Goal: Browse casually

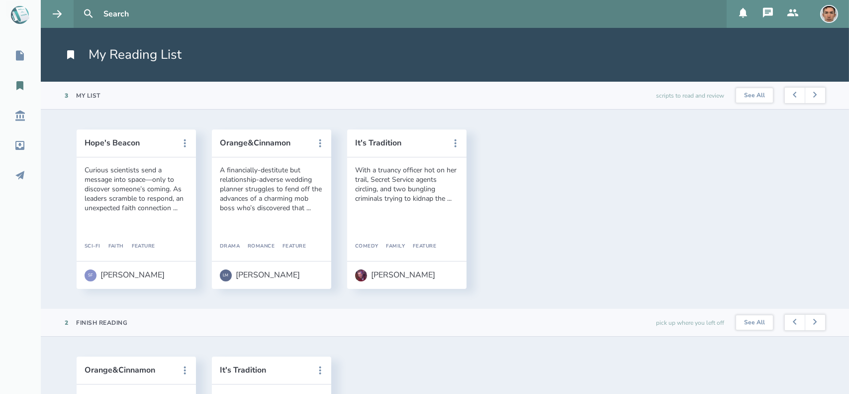
click at [830, 11] on img at bounding box center [830, 14] width 18 height 18
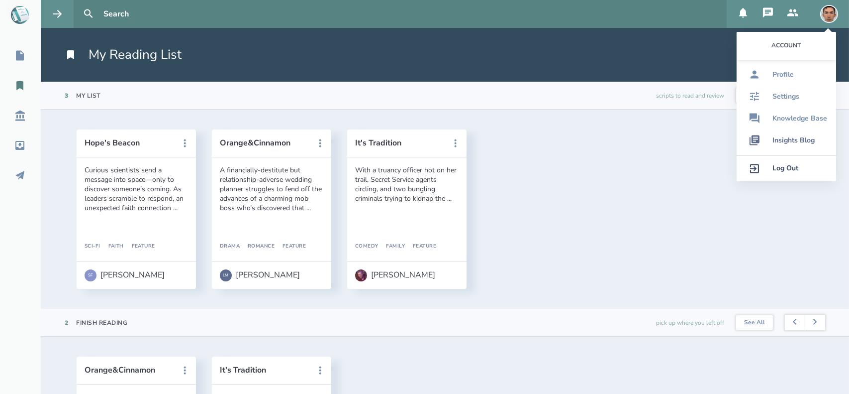
click at [783, 139] on div "Insights Blog" at bounding box center [794, 140] width 42 height 8
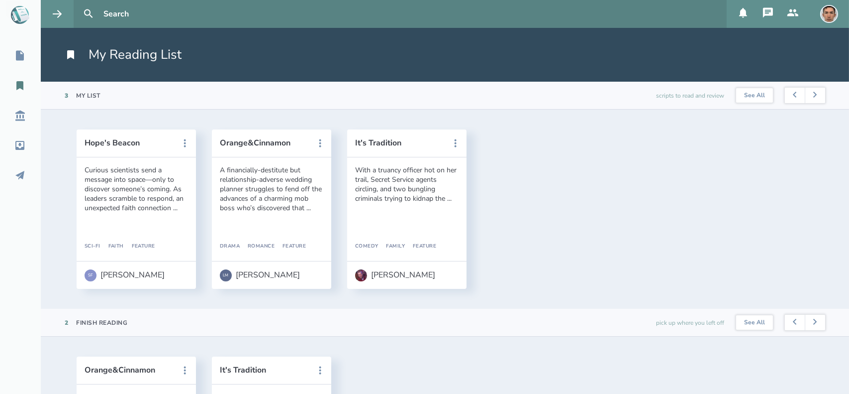
click at [826, 12] on img at bounding box center [830, 14] width 18 height 18
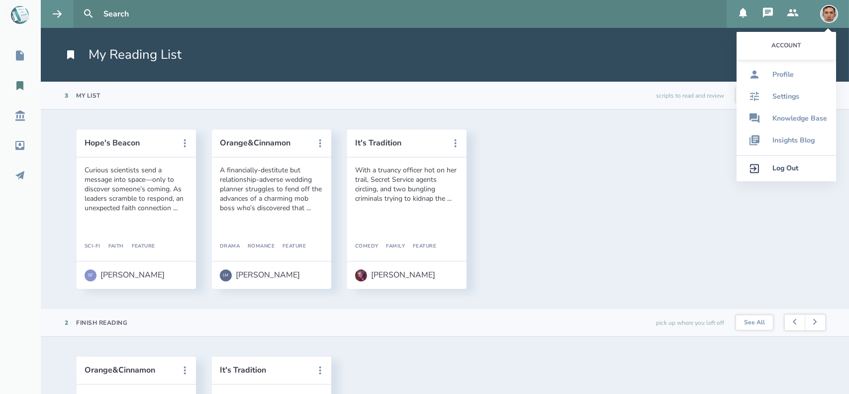
click at [21, 87] on icon at bounding box center [19, 85] width 7 height 9
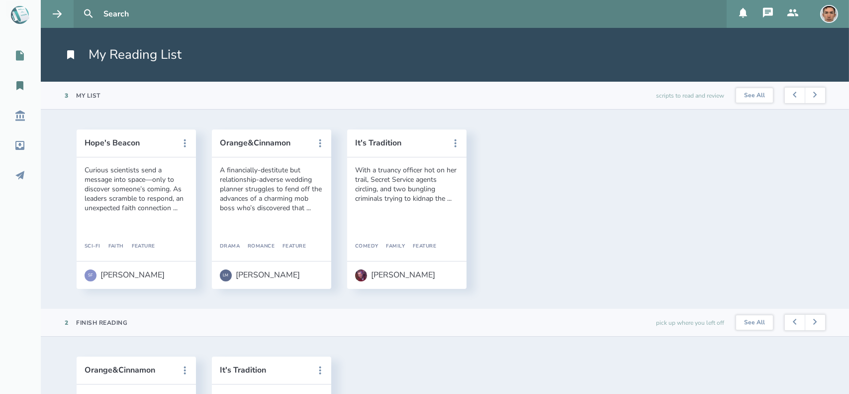
click at [21, 63] on link "My Scripts" at bounding box center [20, 56] width 41 height 22
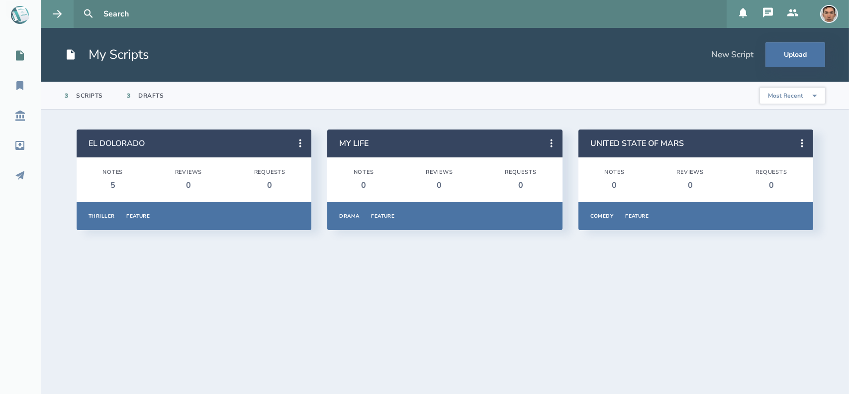
click at [123, 141] on link "EL DOLORADO" at bounding box center [117, 143] width 56 height 11
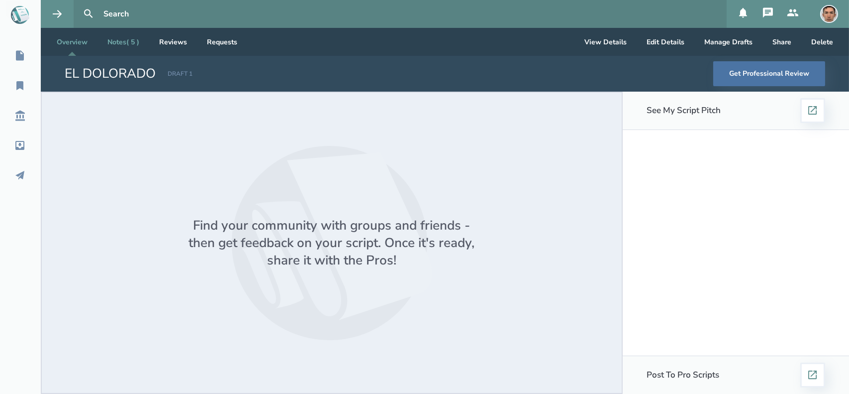
click at [126, 36] on link "Notes ( 5 )" at bounding box center [124, 42] width 48 height 28
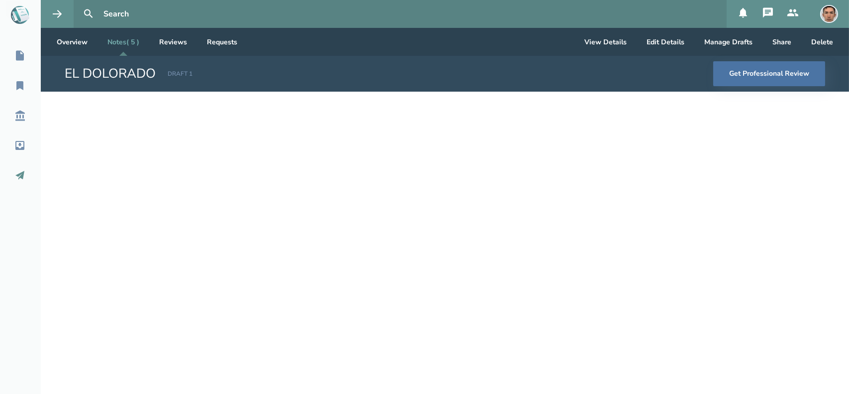
click at [16, 169] on link "Outbox" at bounding box center [20, 175] width 41 height 22
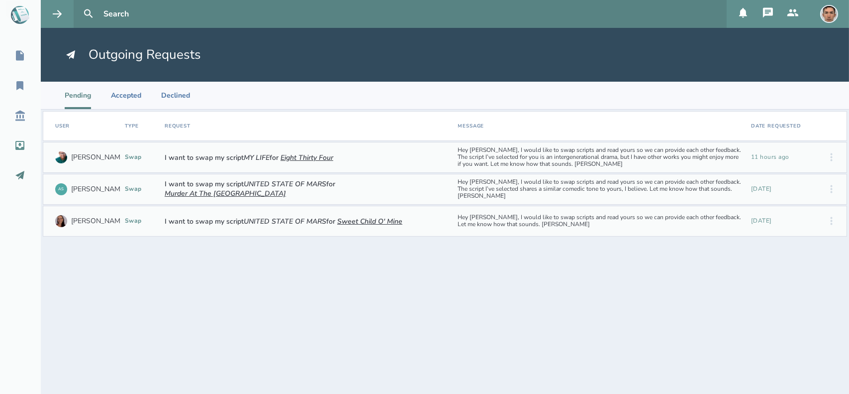
click at [21, 146] on icon at bounding box center [20, 145] width 12 height 12
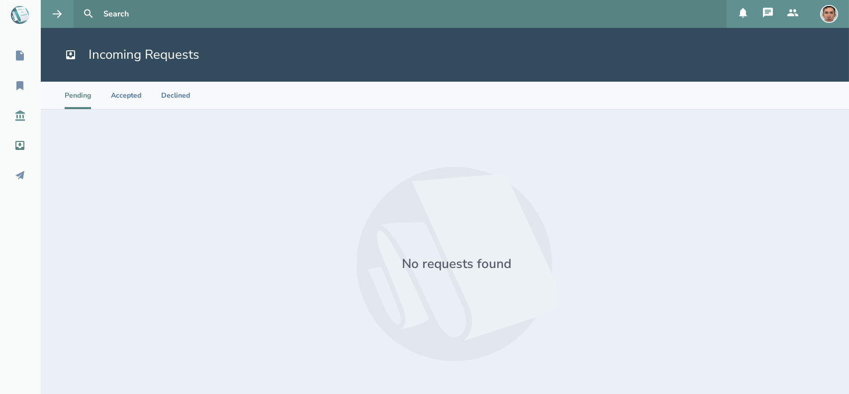
click at [14, 119] on icon at bounding box center [20, 115] width 12 height 12
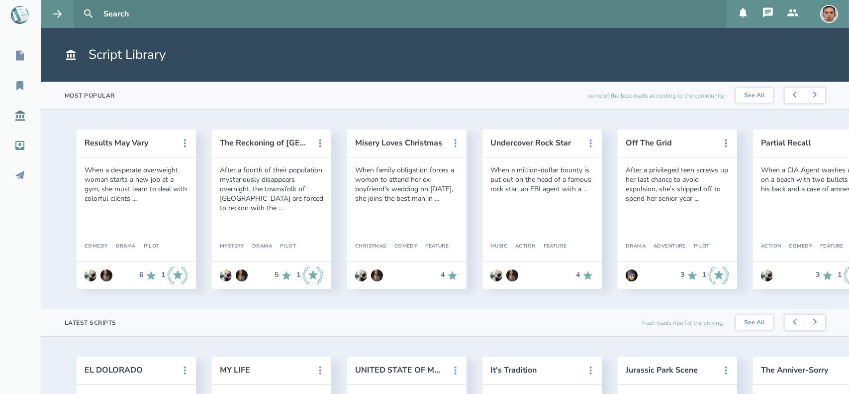
click at [22, 136] on link "Inbox" at bounding box center [20, 145] width 41 height 22
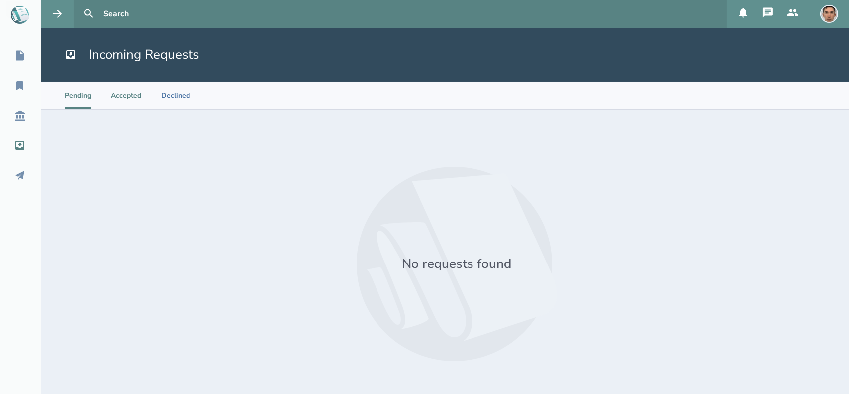
click at [116, 97] on li "Accepted" at bounding box center [126, 95] width 30 height 27
click at [163, 97] on li "Declined" at bounding box center [175, 95] width 29 height 27
click at [22, 171] on icon at bounding box center [20, 175] width 12 height 12
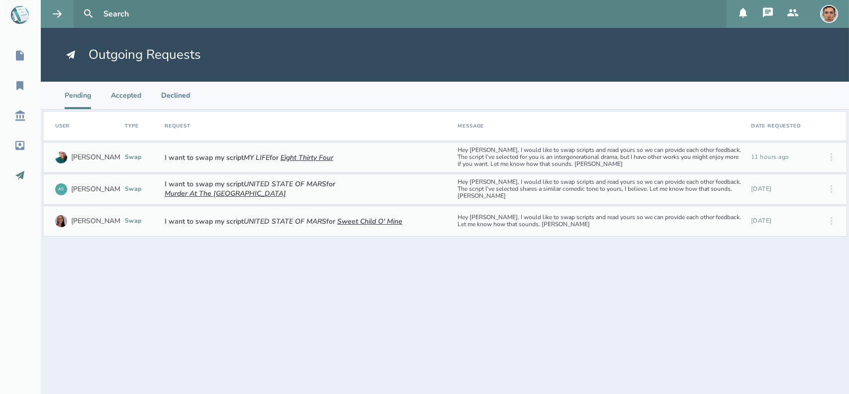
click at [129, 97] on li "Accepted" at bounding box center [126, 95] width 30 height 27
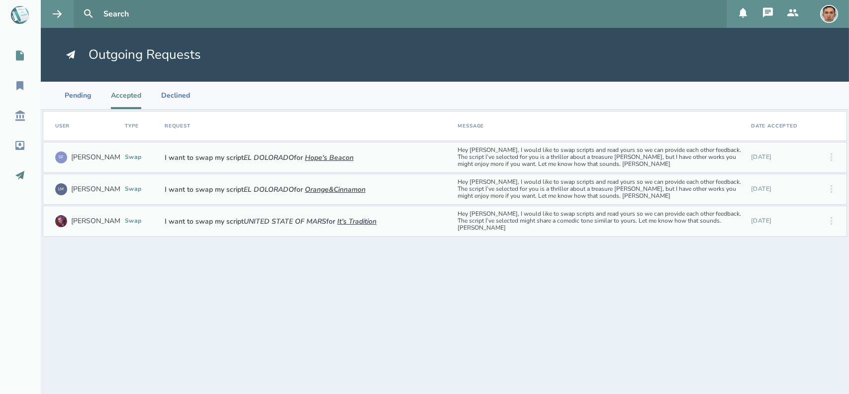
click at [28, 59] on div "My Scripts" at bounding box center [37, 56] width 74 height 12
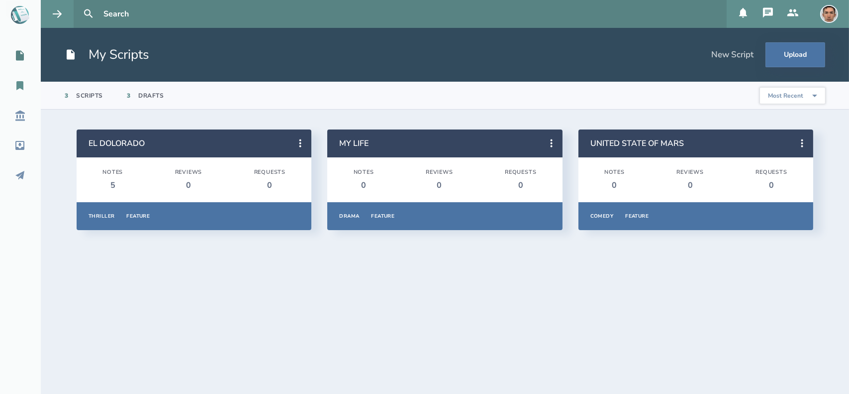
click at [19, 83] on icon at bounding box center [19, 85] width 7 height 9
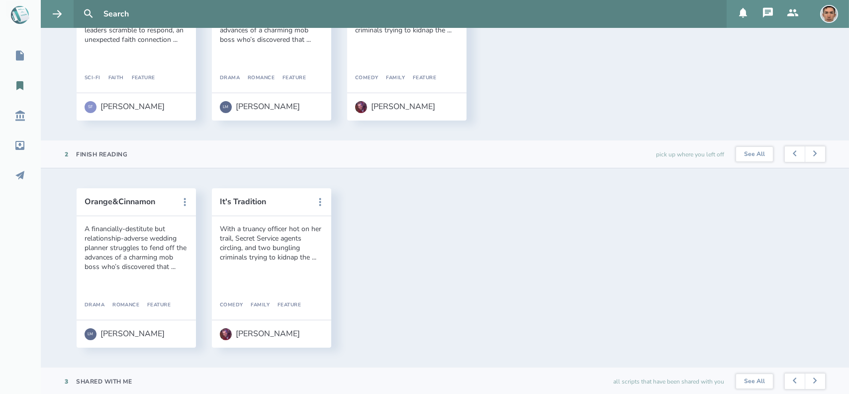
scroll to position [173, 0]
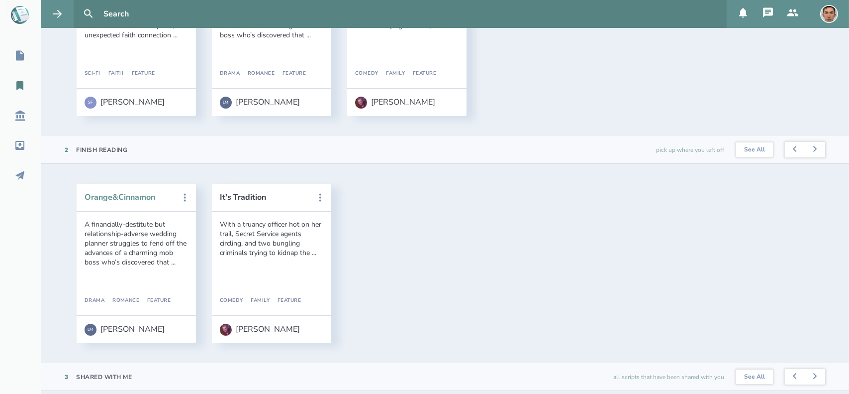
click at [134, 199] on button "Orange&Cinnamon" at bounding box center [130, 197] width 90 height 9
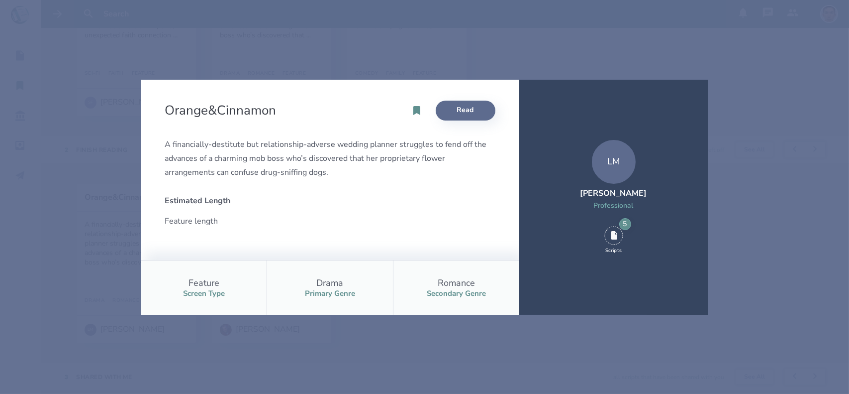
click at [463, 107] on link "Read" at bounding box center [466, 111] width 60 height 20
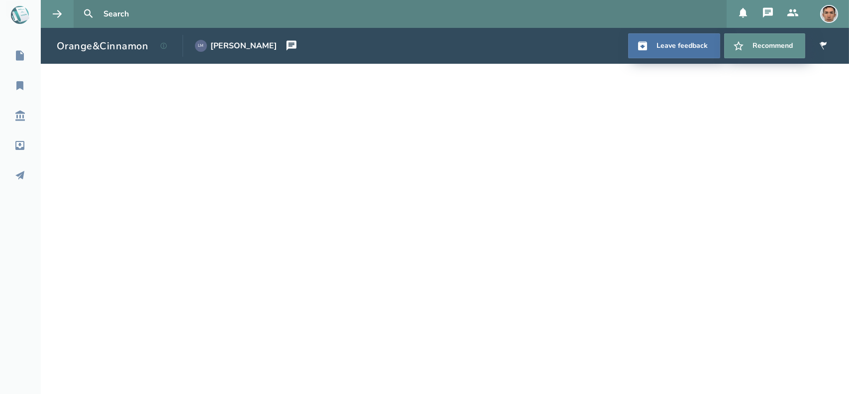
click at [288, 43] on icon at bounding box center [292, 46] width 10 height 10
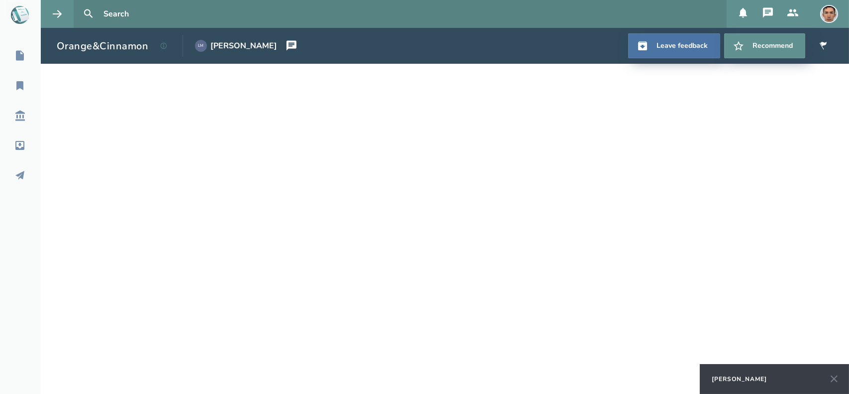
click at [836, 376] on icon at bounding box center [834, 378] width 7 height 7
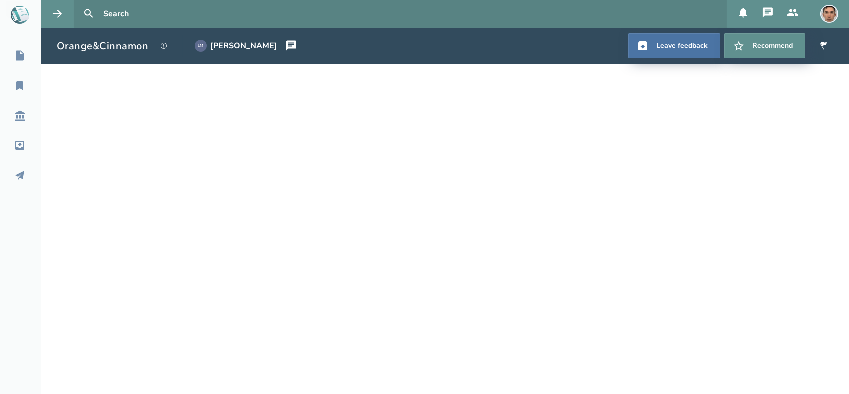
click at [165, 49] on button at bounding box center [164, 46] width 22 height 22
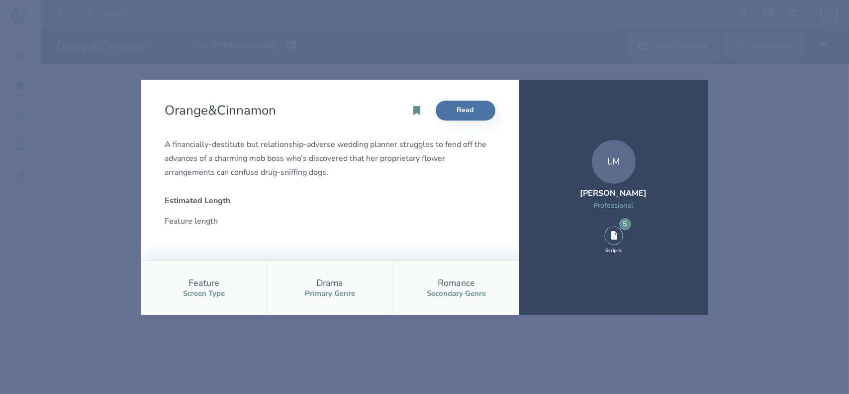
click at [746, 162] on div "Orange&Cinnamon Read A financially-destitute but relationship-adverse wedding p…" at bounding box center [424, 197] width 849 height 394
